Goal: Transaction & Acquisition: Purchase product/service

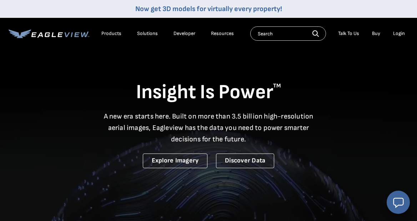
click at [402, 34] on div "Login" at bounding box center [399, 33] width 12 height 6
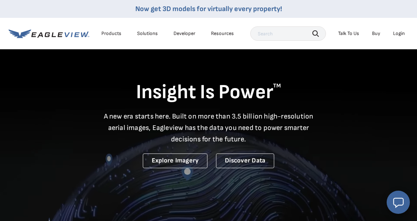
click at [401, 33] on div "Login" at bounding box center [399, 33] width 12 height 6
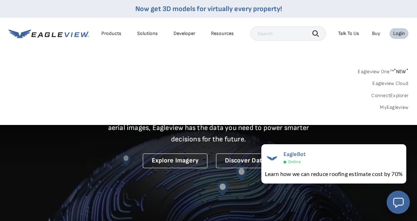
click at [404, 106] on link "MyEagleview" at bounding box center [394, 107] width 29 height 6
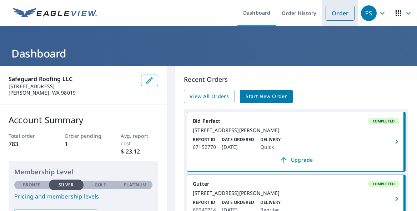
click at [344, 13] on link "Order" at bounding box center [340, 13] width 29 height 15
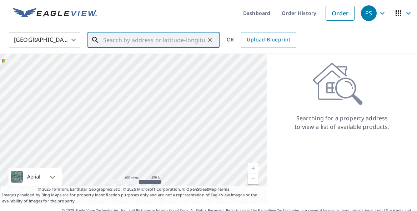
click at [108, 32] on input "text" at bounding box center [154, 40] width 102 height 20
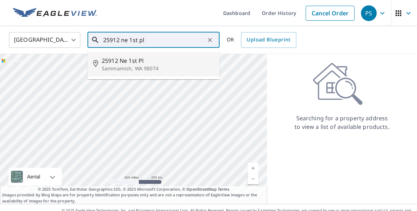
click at [117, 62] on span "25912 Ne 1st Pl" at bounding box center [158, 60] width 112 height 9
type input "25912 Ne 1st Pl Sammamish, WA 98074"
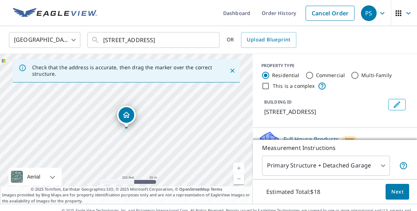
click at [240, 167] on link "Current Level 17, Zoom In" at bounding box center [238, 168] width 11 height 11
click at [240, 167] on link "Current Level 18, Zoom In" at bounding box center [238, 168] width 11 height 11
click at [240, 167] on link "Current Level 19, Zoom In" at bounding box center [238, 168] width 11 height 11
click at [108, 144] on div "25912 NE 1st Pl Sammamish, WA 98074" at bounding box center [126, 129] width 253 height 150
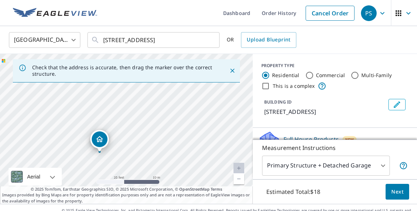
drag, startPoint x: 123, startPoint y: 119, endPoint x: 96, endPoint y: 143, distance: 36.1
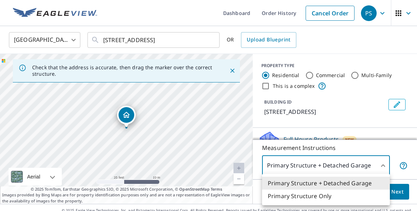
click at [381, 163] on body "PS PS Dashboard Order History Cancel Order PS United States US ​ 25912 Ne 1st P…" at bounding box center [208, 105] width 417 height 211
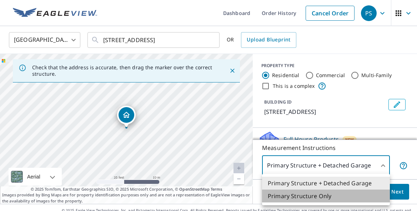
click at [347, 197] on li "Primary Structure Only" at bounding box center [326, 196] width 128 height 13
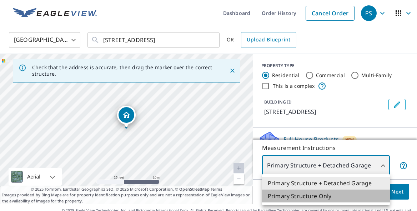
type input "2"
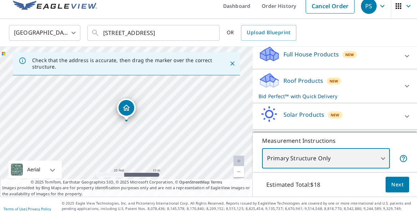
scroll to position [75, 0]
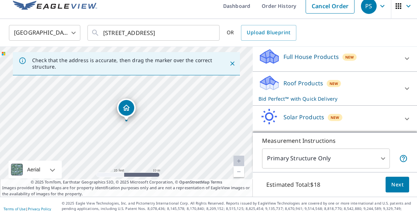
click at [373, 92] on div "Roof Products New Bid Perfect™ with Quick Delivery" at bounding box center [328, 89] width 140 height 28
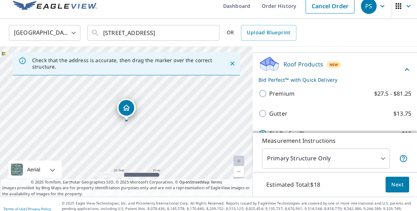
scroll to position [96, 0]
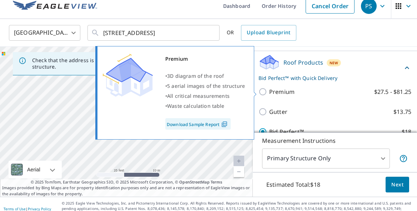
click at [265, 92] on input "Premium $27.5 - $81.25" at bounding box center [263, 91] width 11 height 9
checkbox input "true"
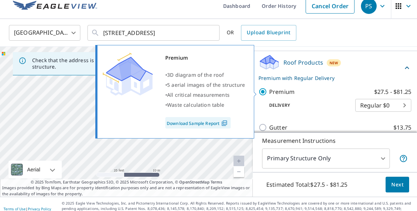
checkbox input "false"
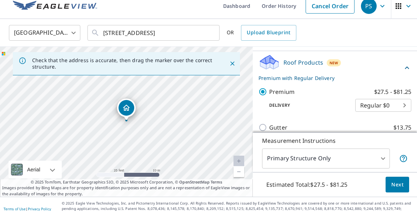
click at [401, 181] on span "Next" at bounding box center [397, 184] width 12 height 9
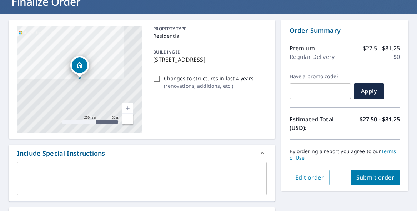
scroll to position [61, 0]
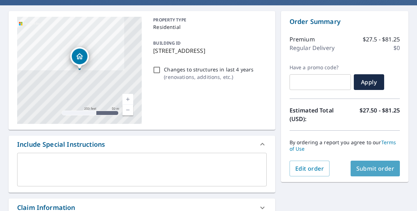
click at [377, 169] on span "Submit order" at bounding box center [375, 169] width 38 height 8
checkbox input "true"
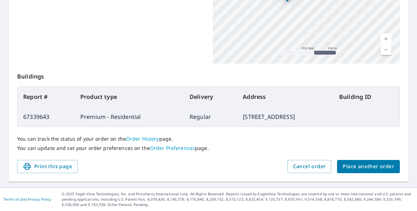
scroll to position [214, 0]
